Goal: Task Accomplishment & Management: Use online tool/utility

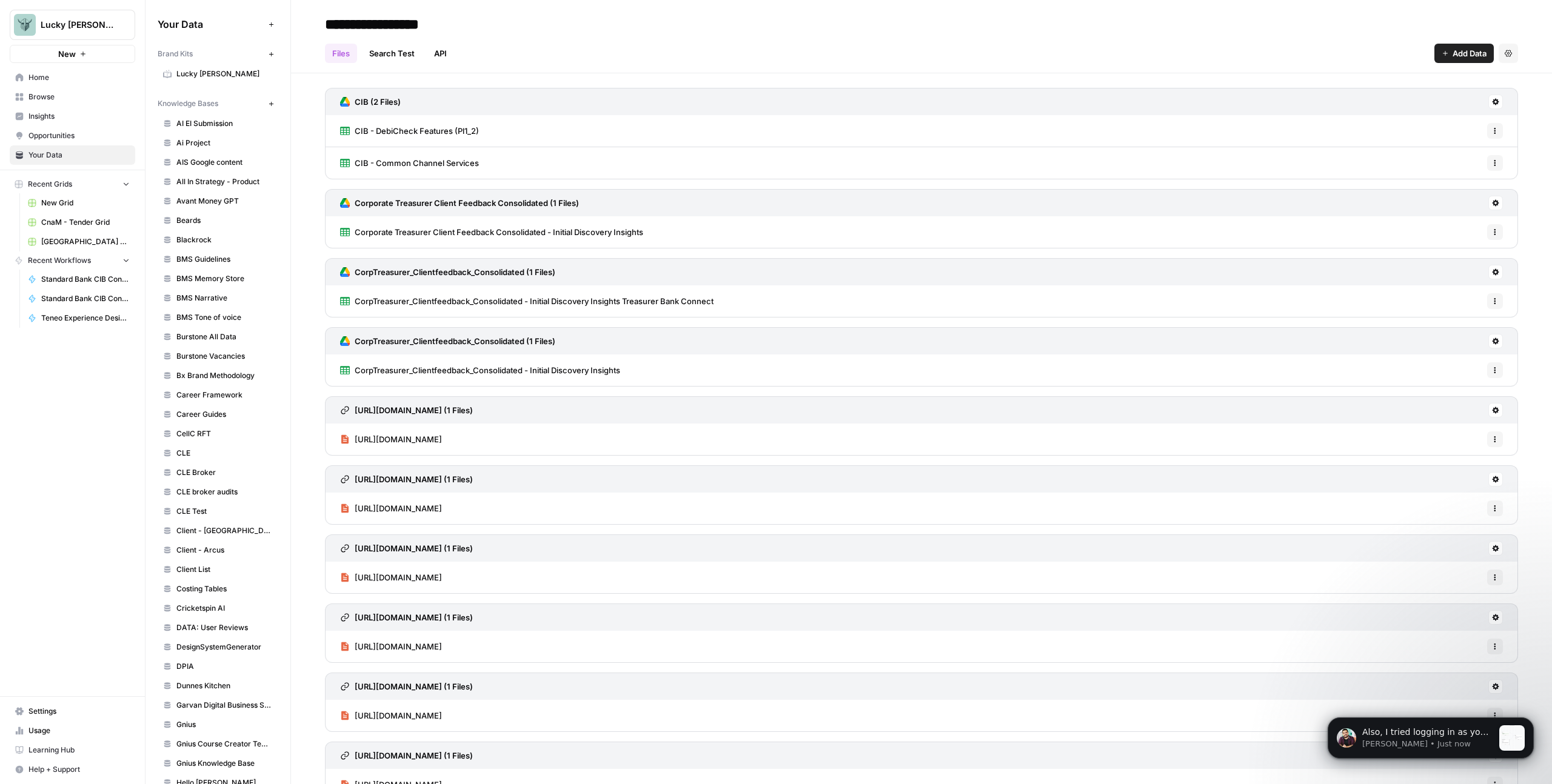
scroll to position [478, 0]
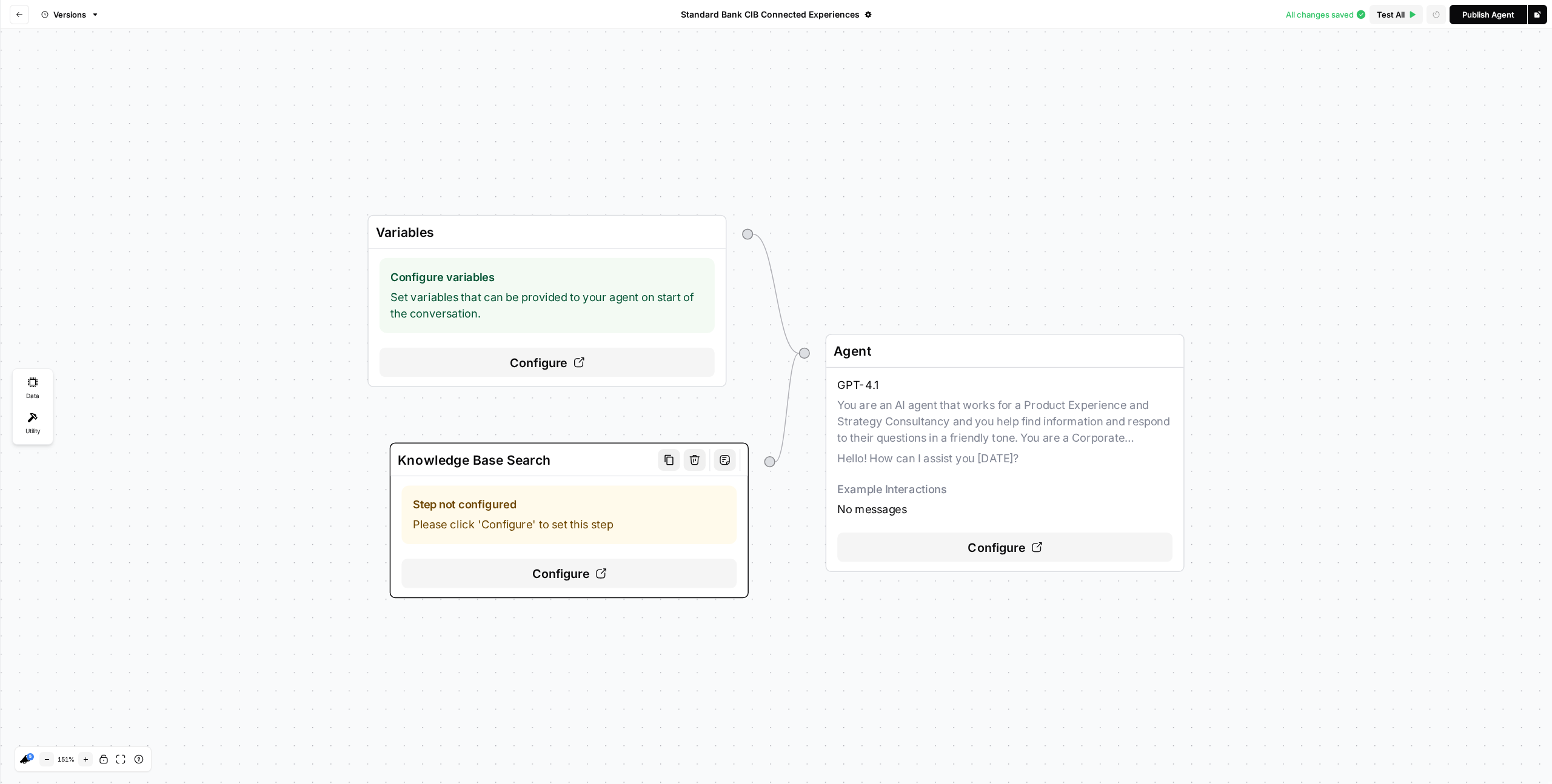
click at [595, 575] on icon at bounding box center [600, 573] width 11 height 11
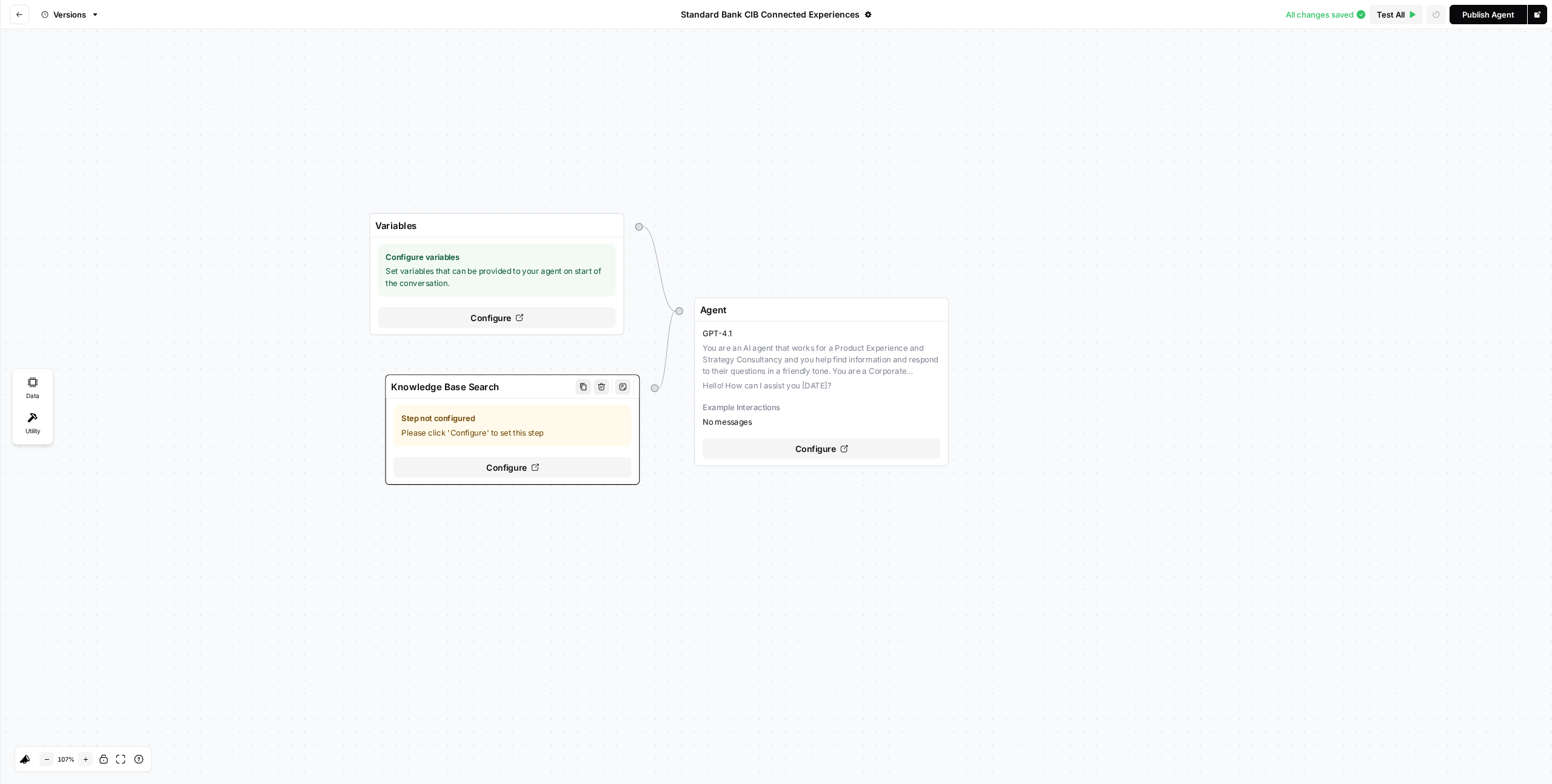
click at [512, 465] on span "Configure" at bounding box center [506, 467] width 41 height 13
